Goal: Transaction & Acquisition: Register for event/course

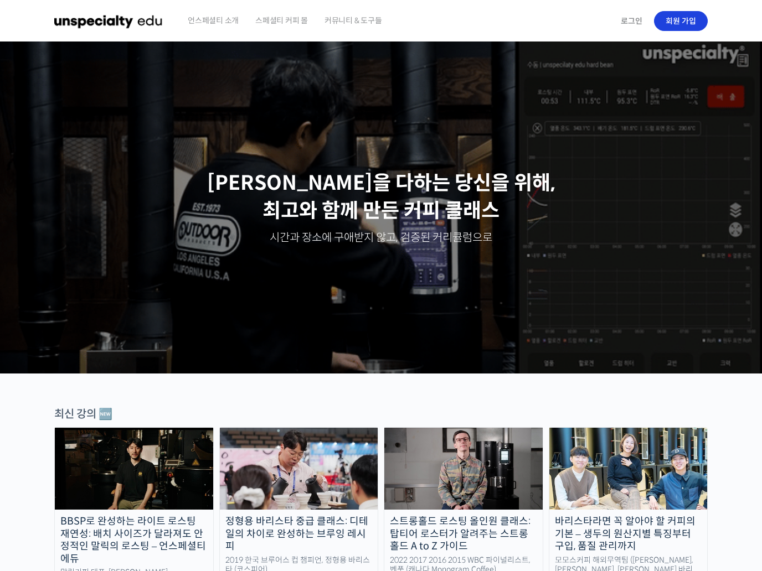
click at [680, 19] on link "회원 가입" at bounding box center [681, 21] width 54 height 20
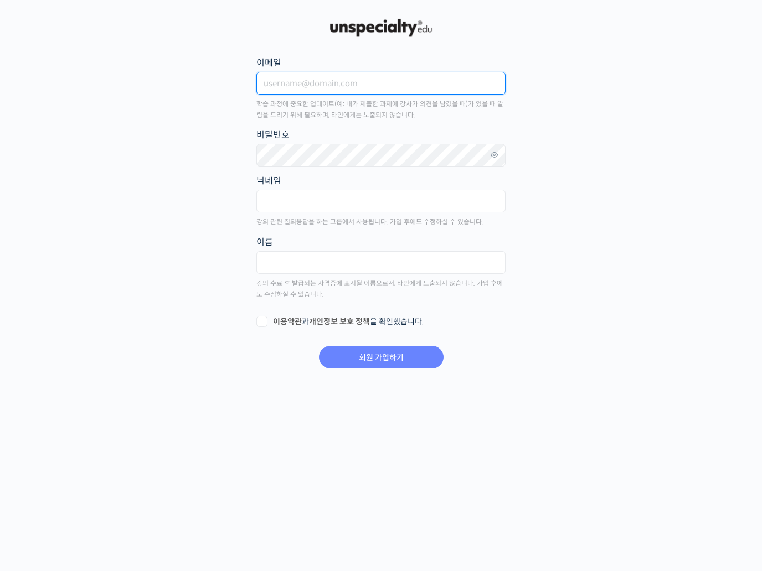
click at [457, 85] on input "이메일" at bounding box center [380, 83] width 249 height 23
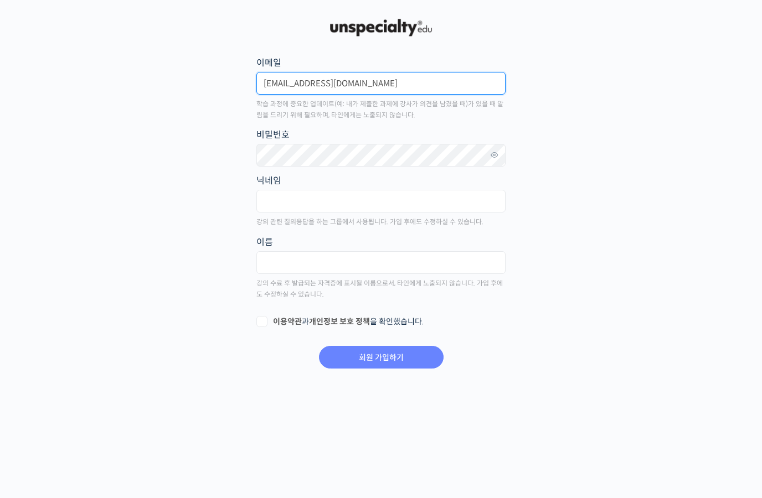
type input "chungkh0702@naver.com"
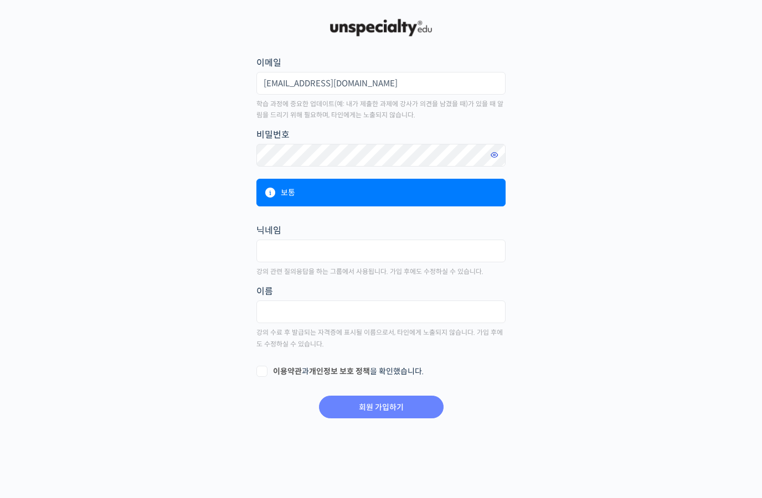
click at [496, 152] on icon at bounding box center [494, 155] width 10 height 15
click at [364, 253] on input "text" at bounding box center [380, 251] width 249 height 23
type input "ㅈ"
type input "정규현"
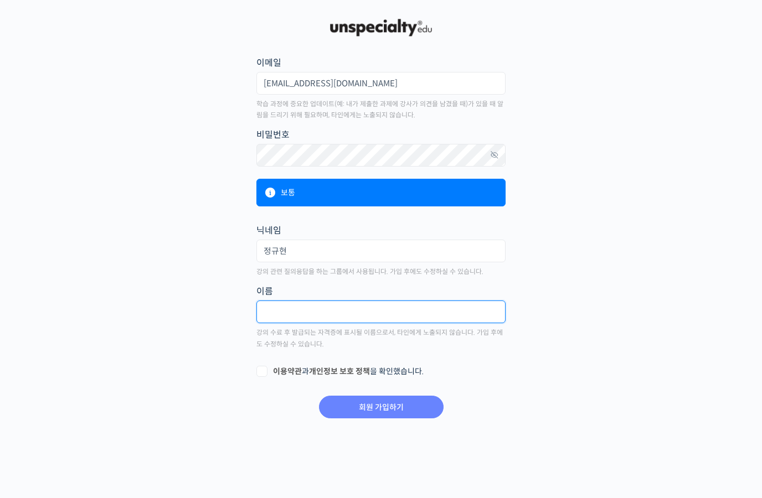
click at [364, 311] on input "text" at bounding box center [380, 312] width 249 height 23
type input "ㄱ"
type input "정규현"
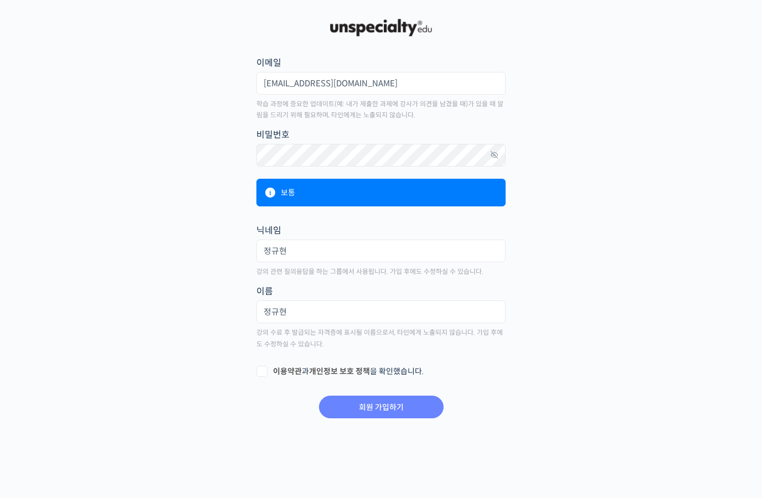
click at [269, 369] on label "이용약관 과 개인정보 보호 정책 을 확인했습니다." at bounding box center [380, 371] width 249 height 11
click at [263, 369] on input "이용약관 과 개인정보 보호 정책 을 확인했습니다." at bounding box center [259, 369] width 7 height 7
checkbox input "true"
click at [402, 402] on input "회원 가입하기" at bounding box center [381, 407] width 125 height 23
click at [389, 401] on input "회원 가입하기" at bounding box center [381, 407] width 125 height 23
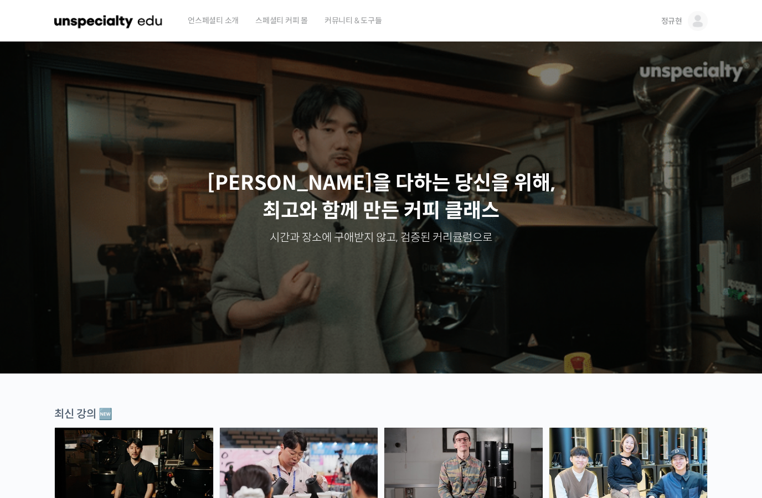
click at [268, 20] on span "스페셜티 커피 몰" at bounding box center [281, 20] width 53 height 42
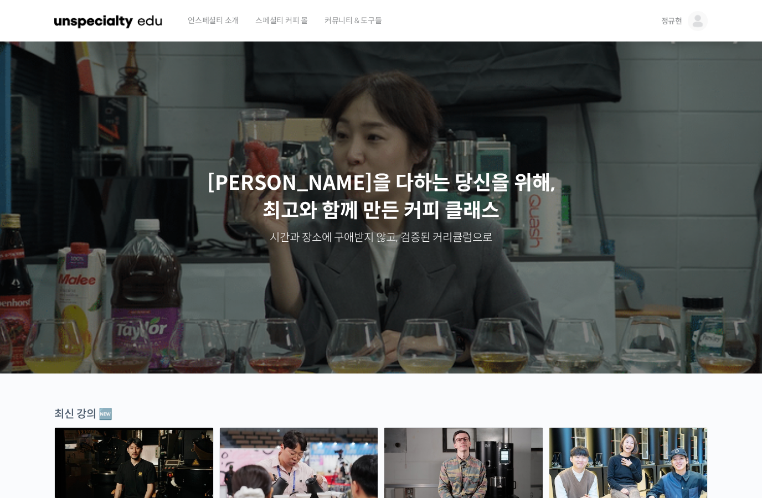
click at [384, 20] on link "커뮤니티 & 도구들" at bounding box center [353, 21] width 69 height 42
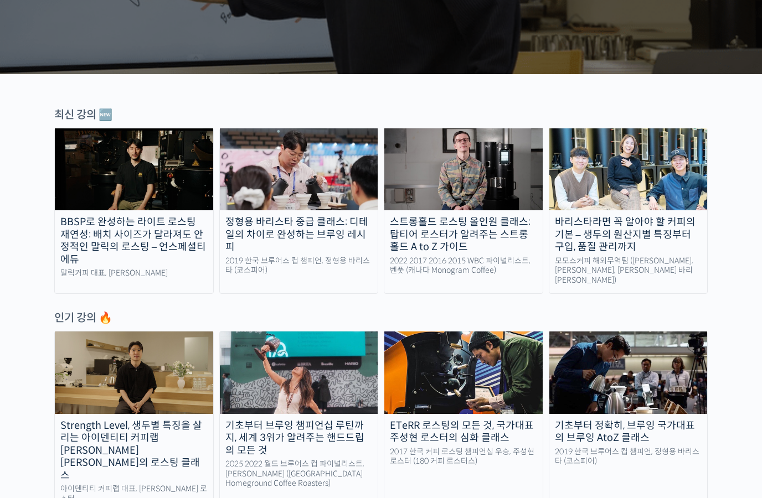
scroll to position [362, 0]
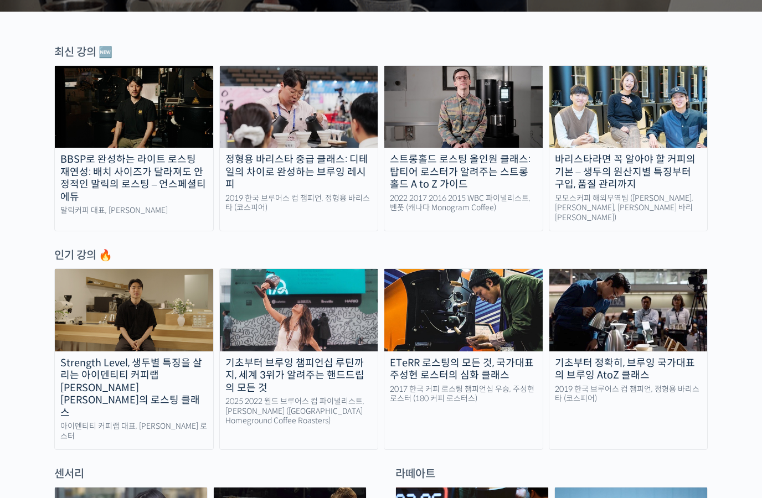
click at [609, 289] on img at bounding box center [628, 310] width 158 height 82
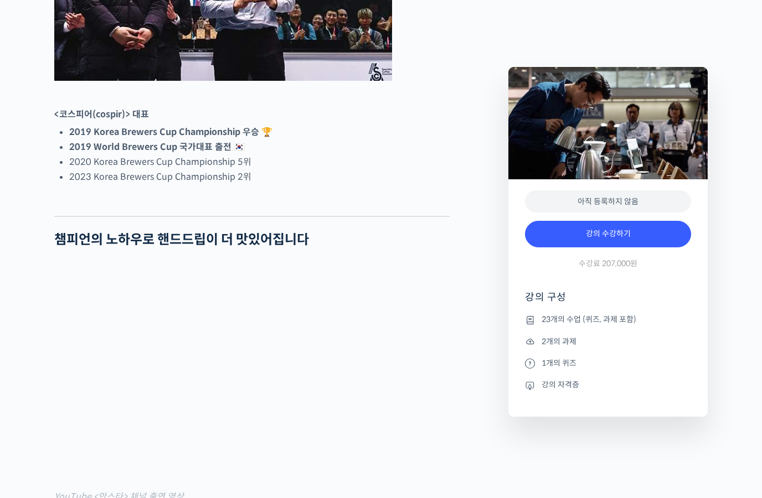
scroll to position [666, 0]
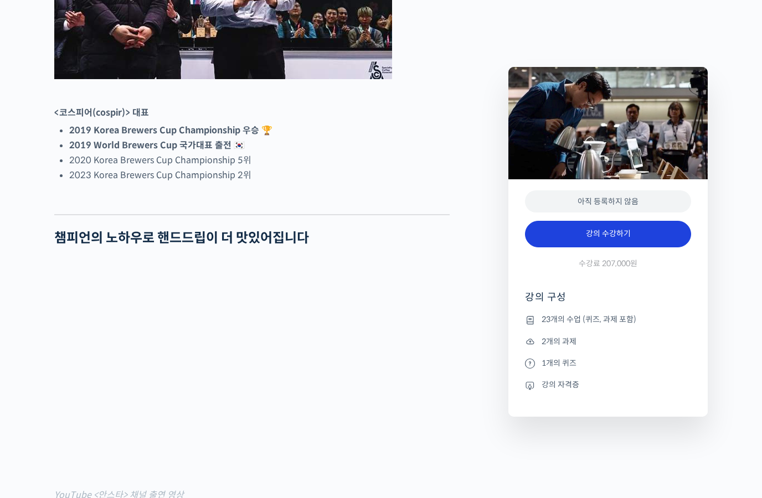
click at [627, 229] on link "강의 수강하기" at bounding box center [608, 234] width 166 height 27
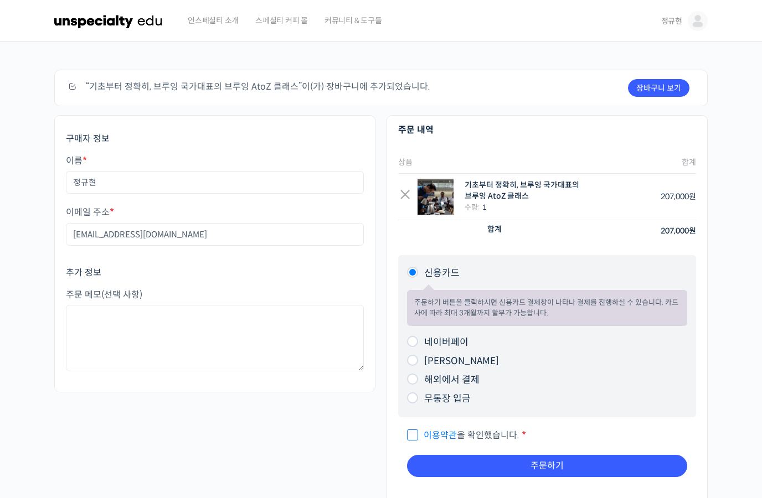
click at [445, 355] on label "[PERSON_NAME]" at bounding box center [461, 361] width 75 height 12
click at [418, 355] on input "[PERSON_NAME]" at bounding box center [412, 360] width 11 height 11
radio input "true"
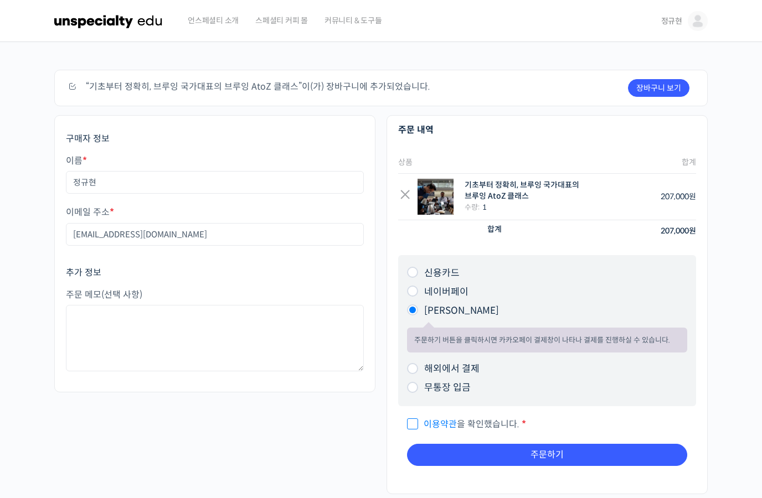
click at [442, 305] on label "카카오페이" at bounding box center [461, 311] width 75 height 12
click at [418, 304] on input "카카오페이" at bounding box center [412, 309] width 11 height 11
click at [442, 288] on label "네이버페이" at bounding box center [446, 292] width 44 height 12
click at [418, 288] on input "네이버페이" at bounding box center [412, 291] width 11 height 11
radio input "true"
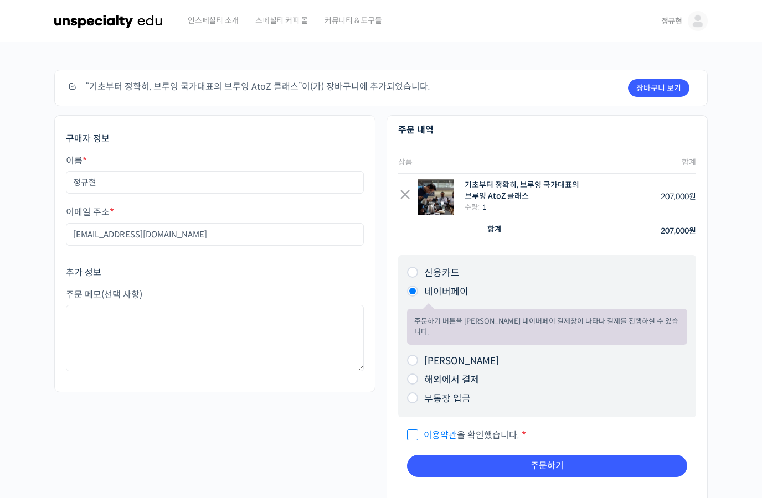
click at [420, 430] on span "이용약관 을 확인했습니다." at bounding box center [463, 436] width 112 height 12
click at [414, 427] on input "이용약관 을 확인했습니다. *" at bounding box center [410, 430] width 7 height 7
checkbox input "true"
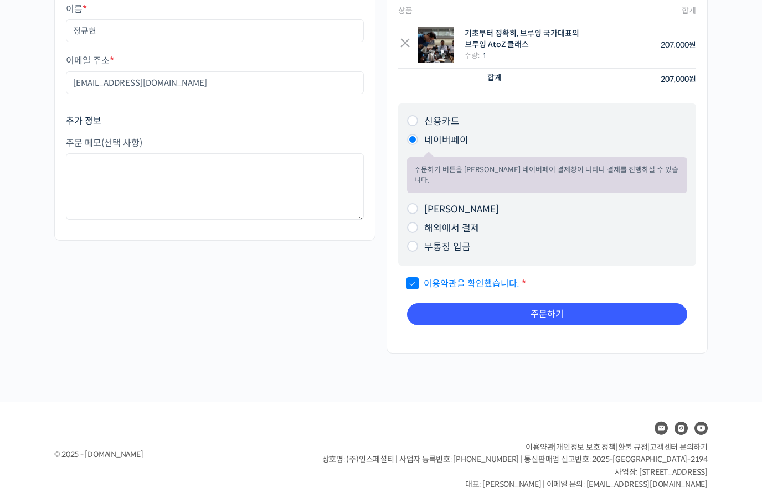
scroll to position [151, 0]
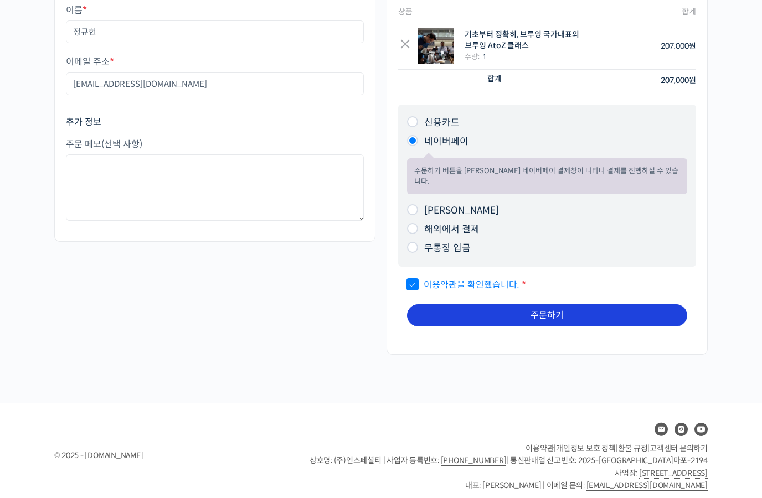
click at [550, 306] on button "주문하기" at bounding box center [547, 315] width 280 height 22
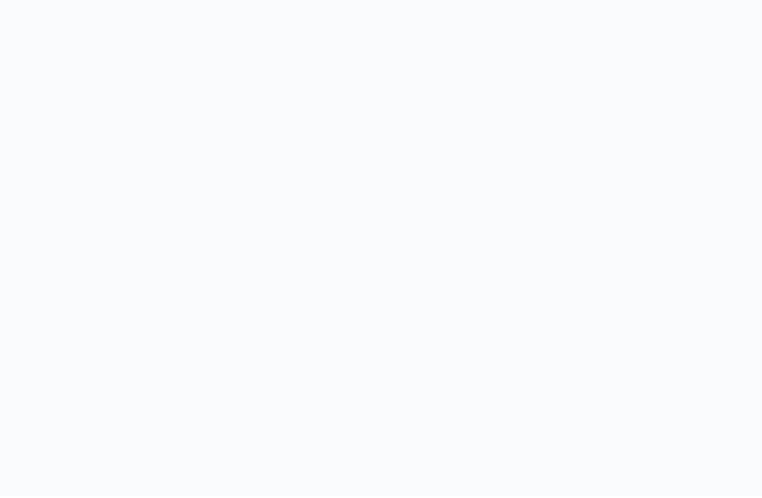
scroll to position [2, 0]
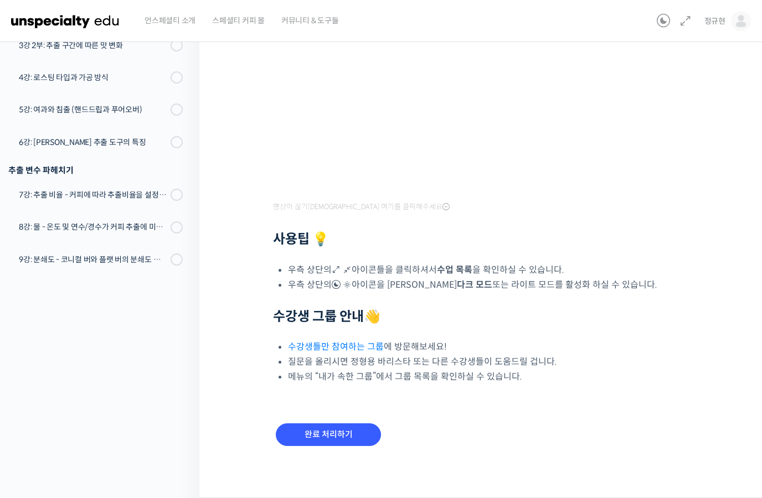
scroll to position [213, 0]
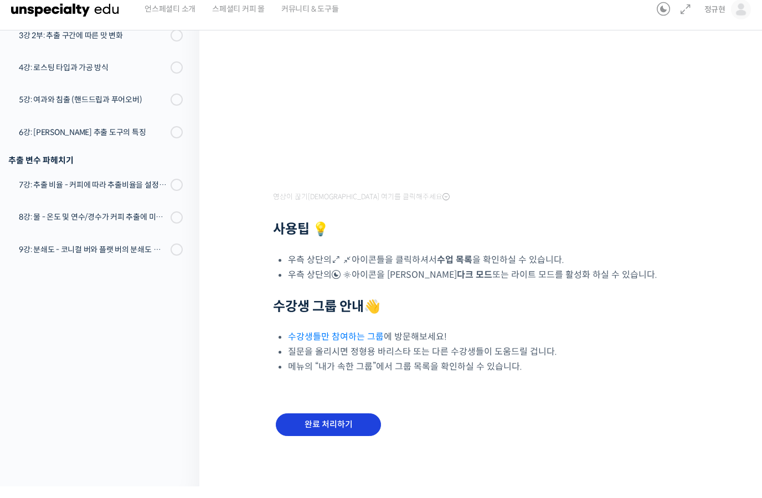
click at [355, 425] on input "완료 처리하기" at bounding box center [328, 436] width 105 height 23
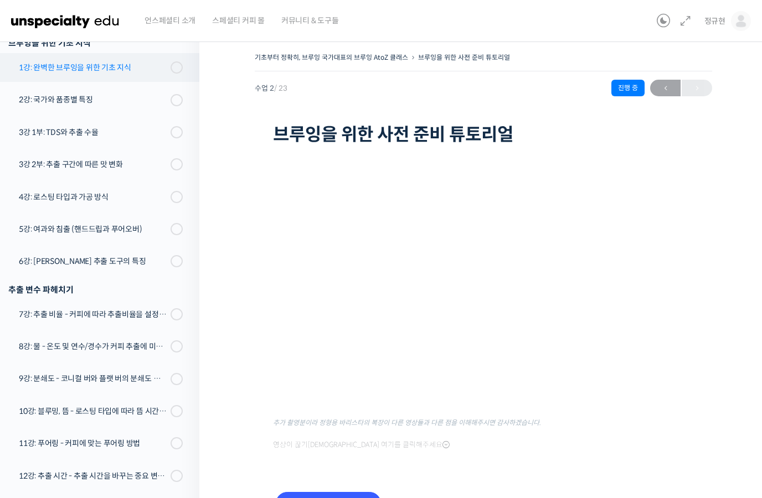
click at [65, 66] on div "1강: 완벽한 브루잉을 위한 기초 지식" at bounding box center [93, 67] width 148 height 12
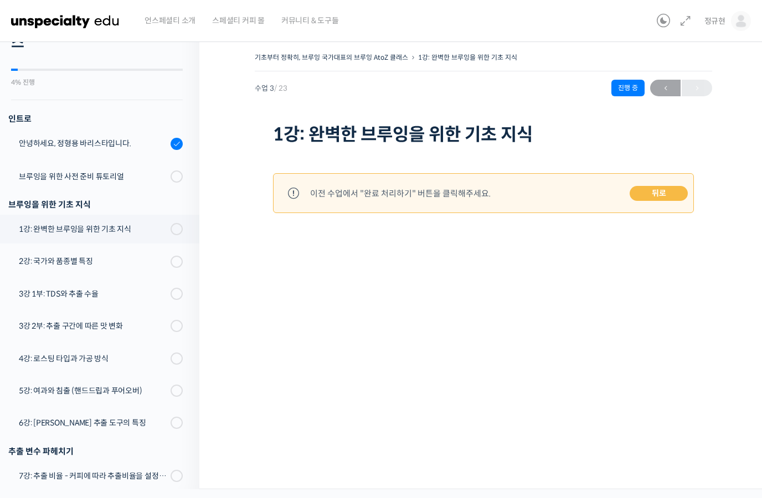
scroll to position [53, 0]
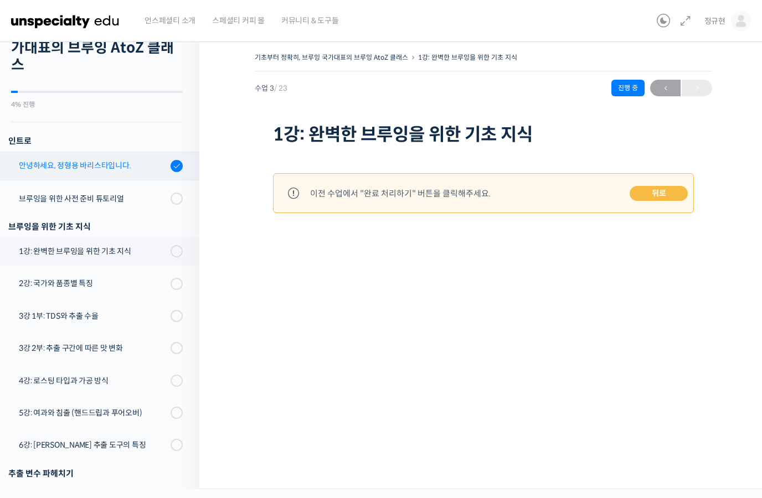
click at [70, 167] on div "안녕하세요, 정형용 바리스타입니다." at bounding box center [93, 165] width 148 height 12
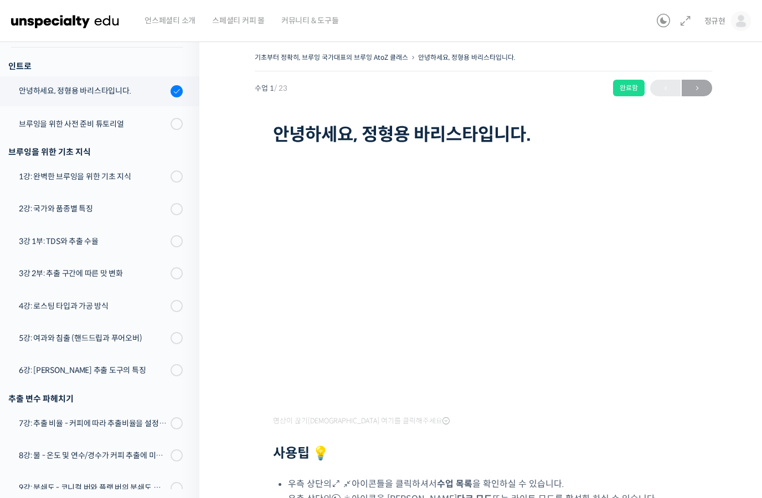
scroll to position [141, 0]
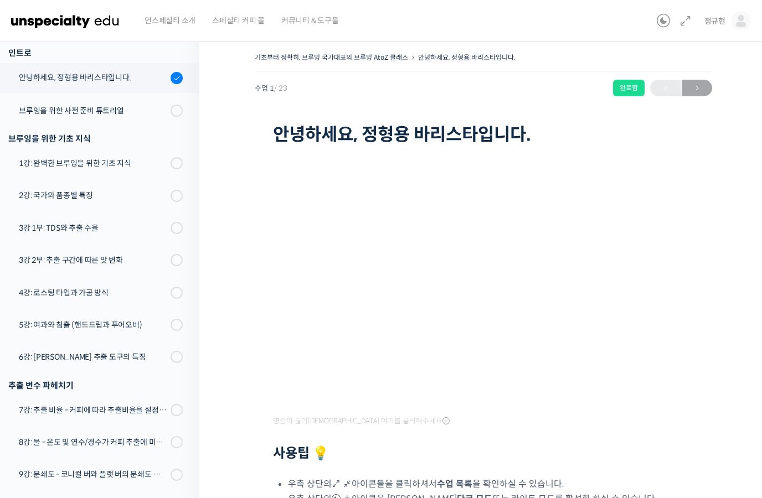
click at [624, 90] on div "완료함" at bounding box center [629, 88] width 32 height 17
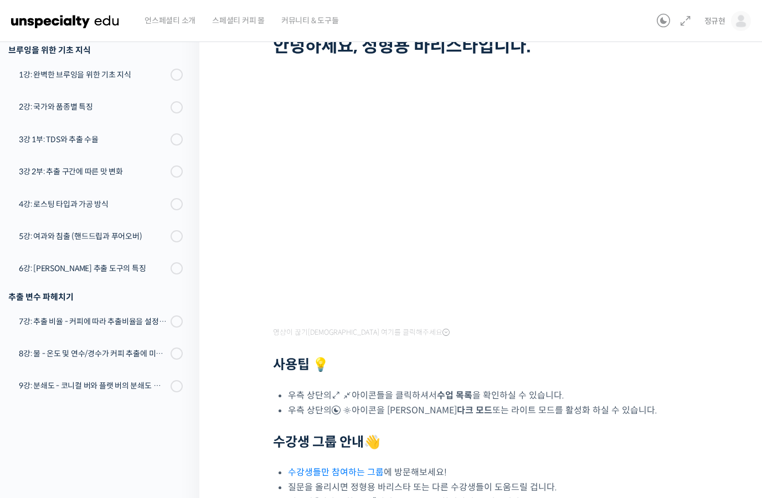
scroll to position [0, 0]
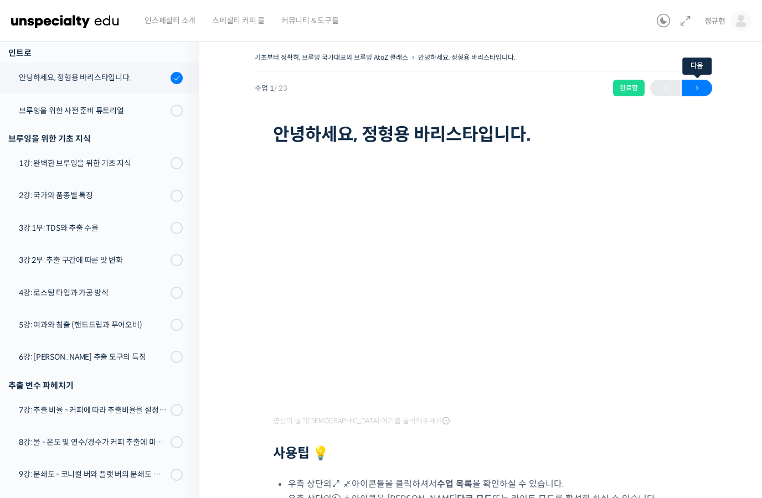
click at [701, 86] on span "→" at bounding box center [696, 88] width 30 height 15
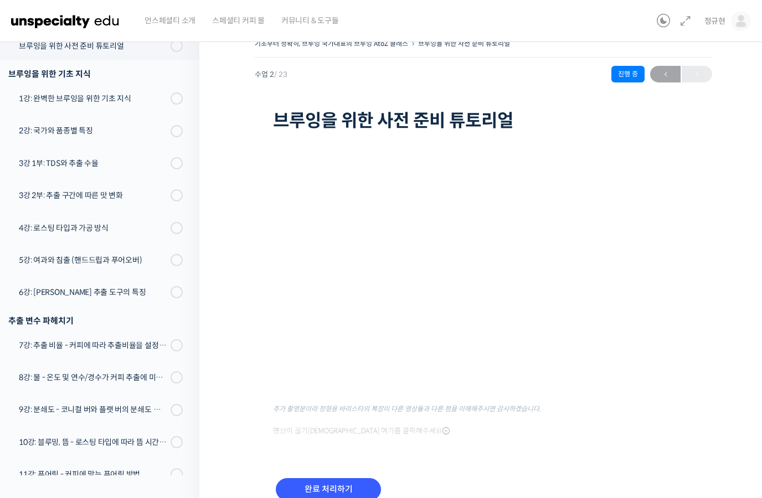
scroll to position [194, 0]
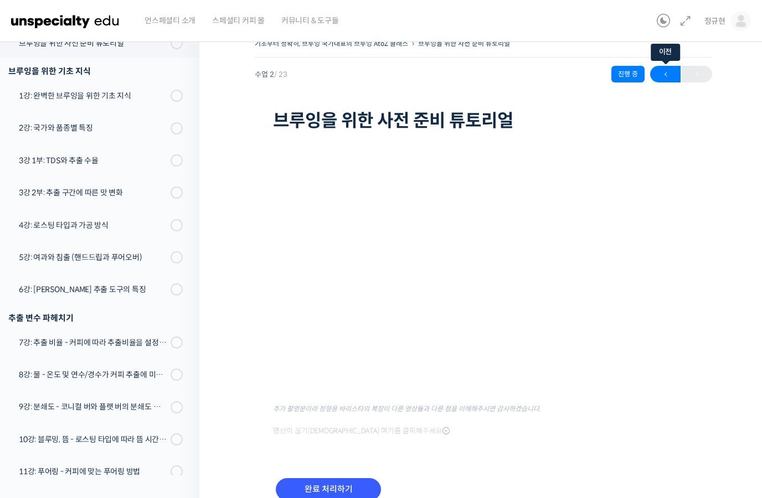
click at [667, 71] on span "←" at bounding box center [665, 74] width 30 height 15
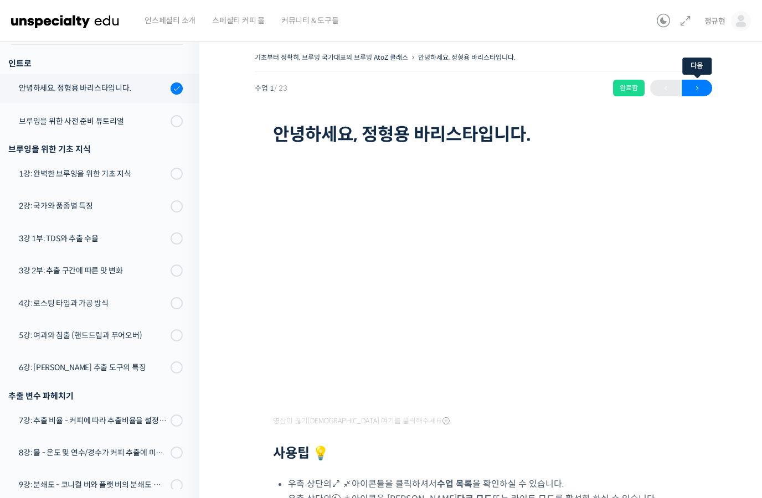
click at [700, 89] on span "→" at bounding box center [696, 88] width 30 height 15
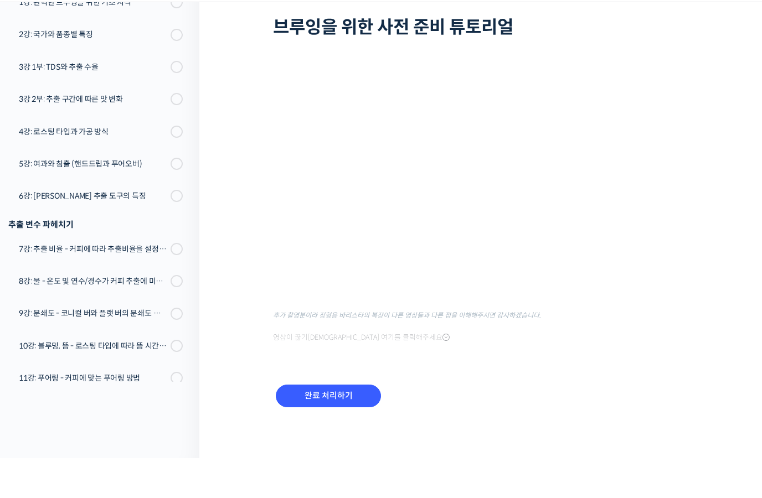
scroll to position [68, 0]
click at [442, 373] on icon at bounding box center [445, 377] width 7 height 9
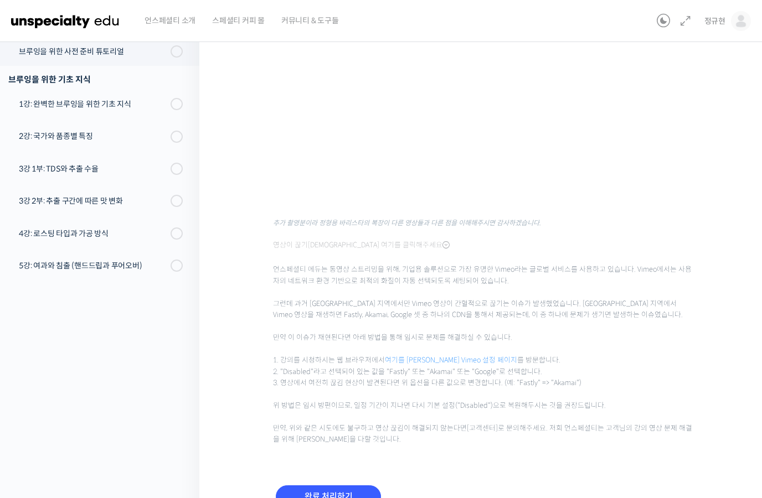
scroll to position [0, 0]
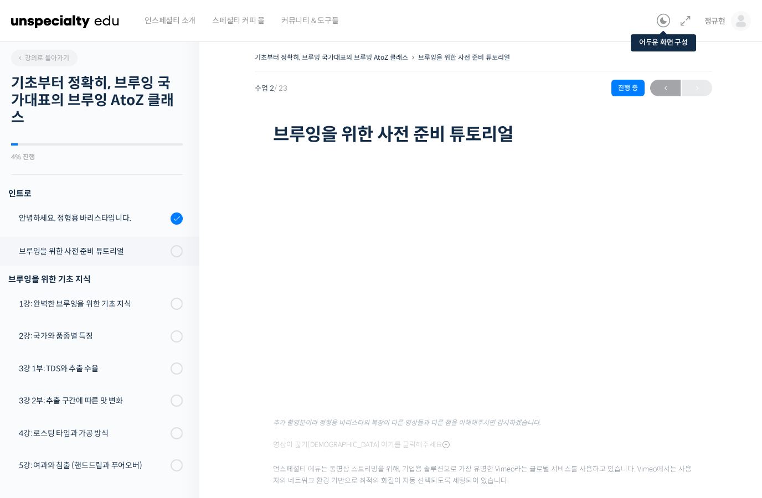
click at [664, 21] on icon at bounding box center [662, 20] width 13 height 13
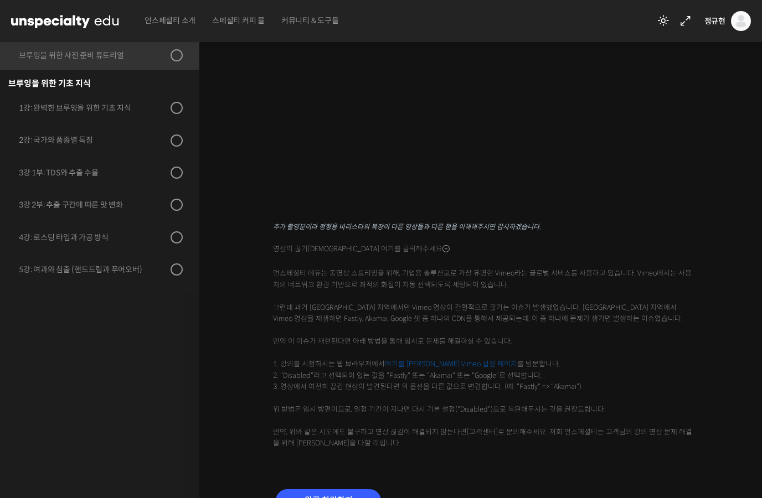
click at [58, 330] on div "추출 변수 파헤치기" at bounding box center [95, 330] width 174 height 15
